Goal: Check status: Check status

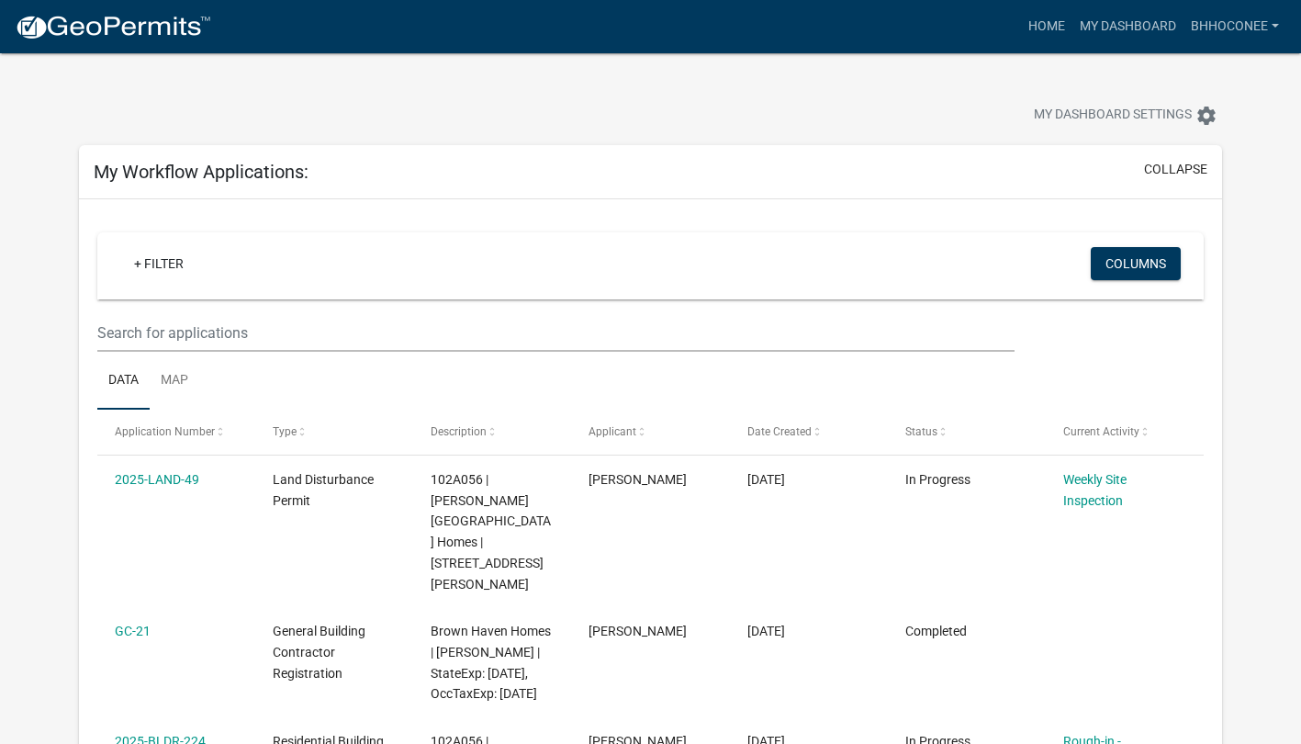
scroll to position [352, 0]
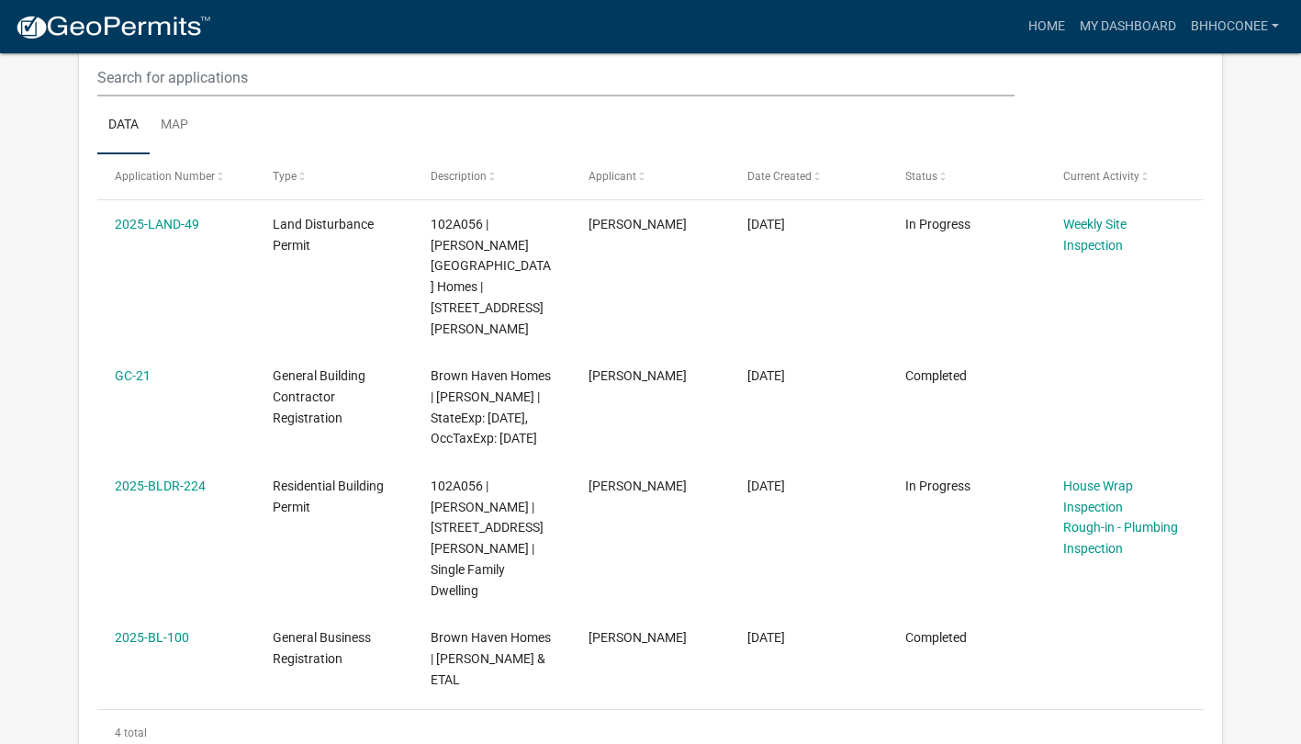
scroll to position [255, 0]
click at [1103, 531] on link "Rough-in - Plumbing Inspection" at bounding box center [1120, 538] width 115 height 36
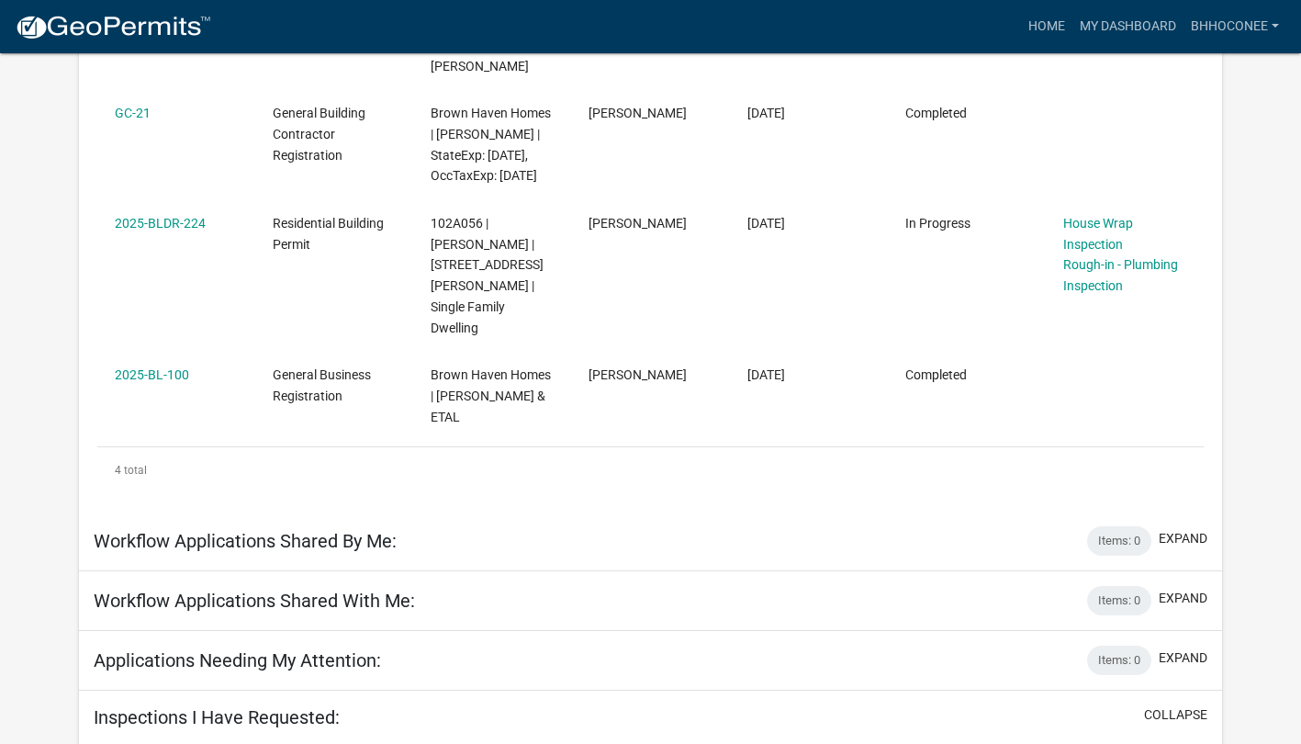
scroll to position [520, 0]
click at [571, 251] on datatable-body-cell "[PERSON_NAME]" at bounding box center [650, 273] width 158 height 152
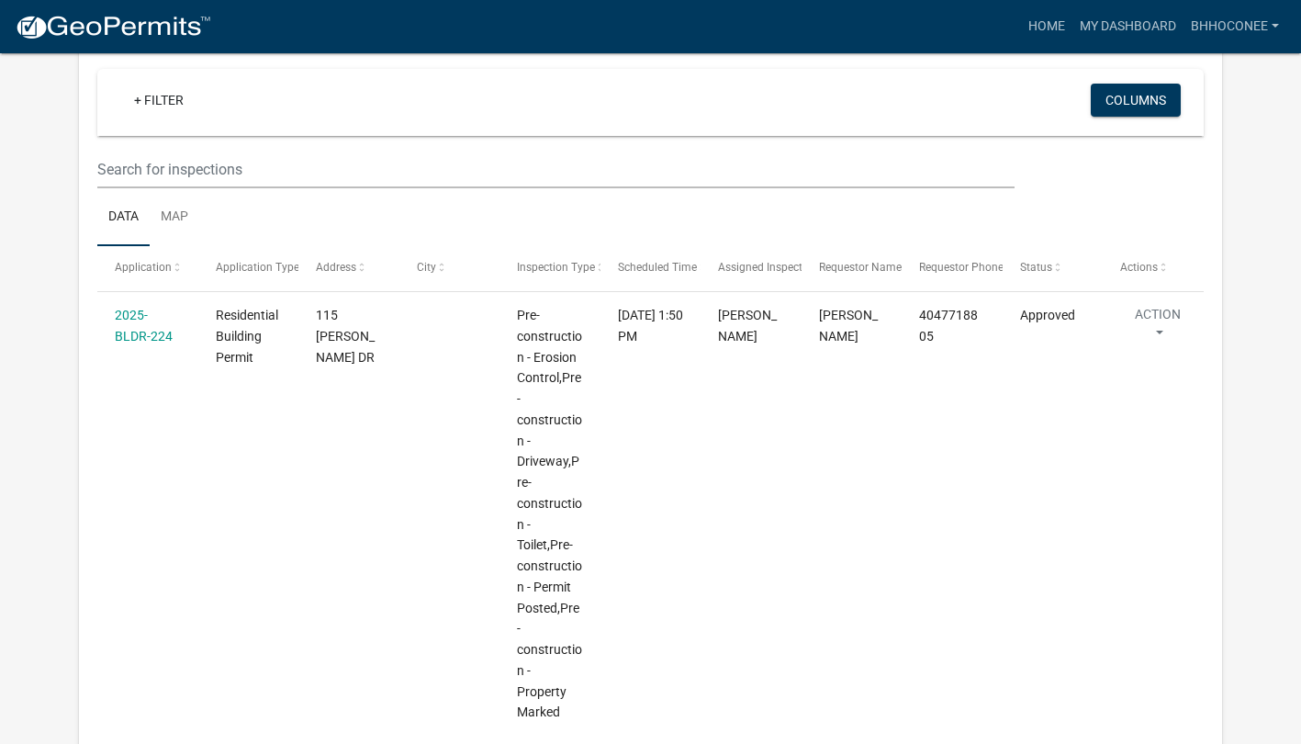
scroll to position [1629, 0]
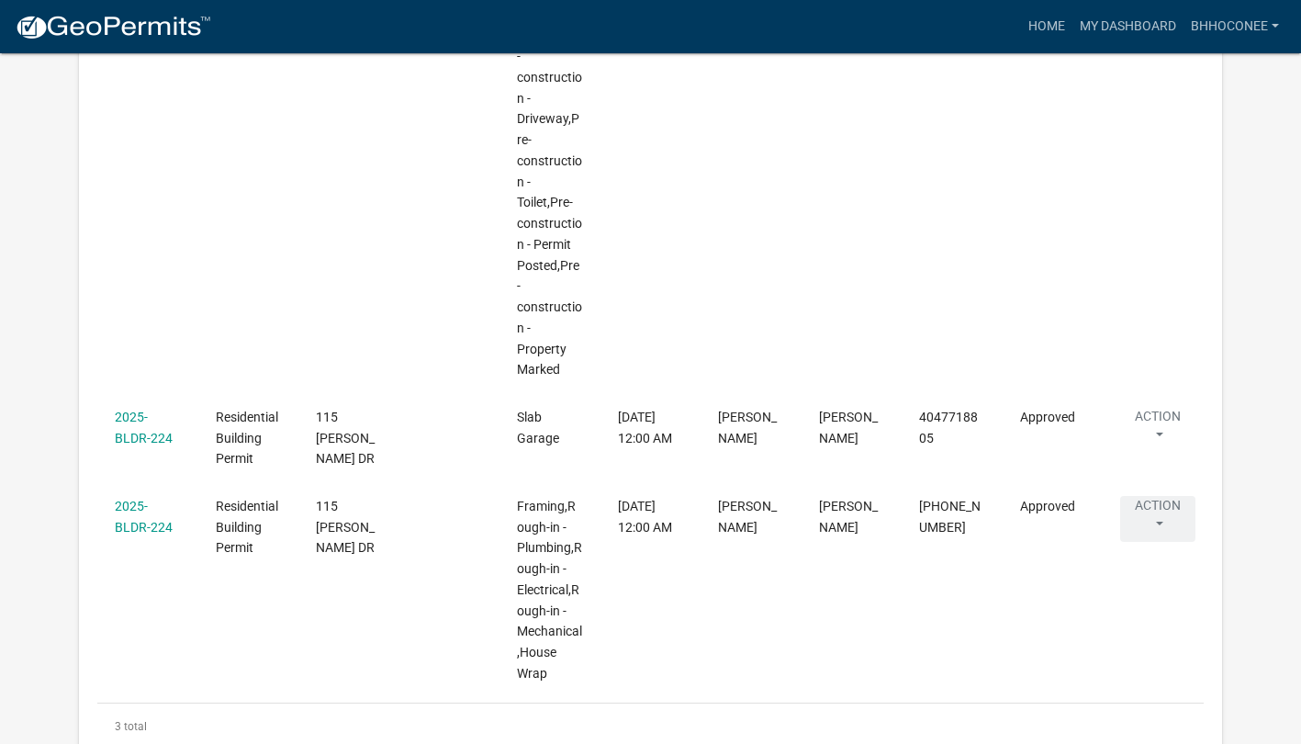
click at [1153, 496] on button "Action" at bounding box center [1157, 519] width 75 height 46
click at [1041, 520] on datatable-body-cell "Approved" at bounding box center [1053, 590] width 101 height 215
click at [1031, 488] on datatable-body-cell "Approved" at bounding box center [1053, 590] width 101 height 215
